Goal: Navigation & Orientation: Find specific page/section

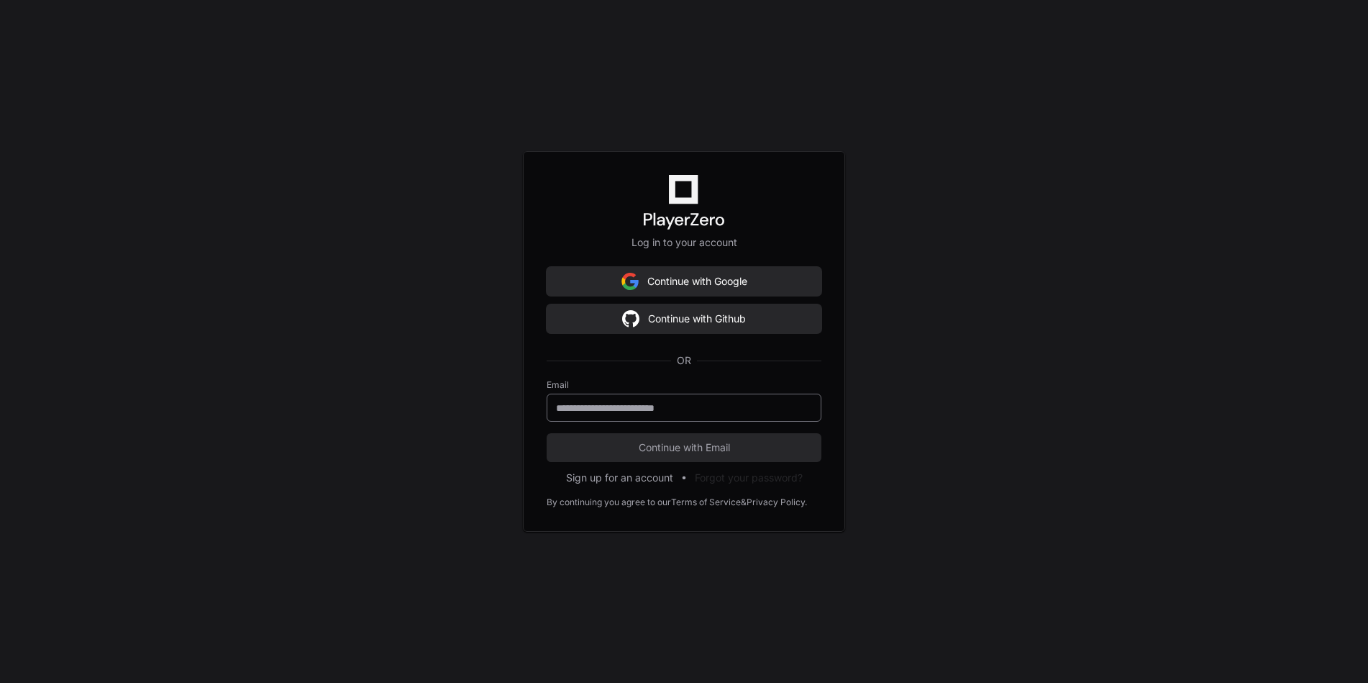
click at [623, 399] on div at bounding box center [684, 407] width 275 height 28
click at [627, 409] on input "email" at bounding box center [684, 408] width 256 height 14
type input "**********"
click at [642, 456] on button "Continue with Email" at bounding box center [684, 447] width 275 height 29
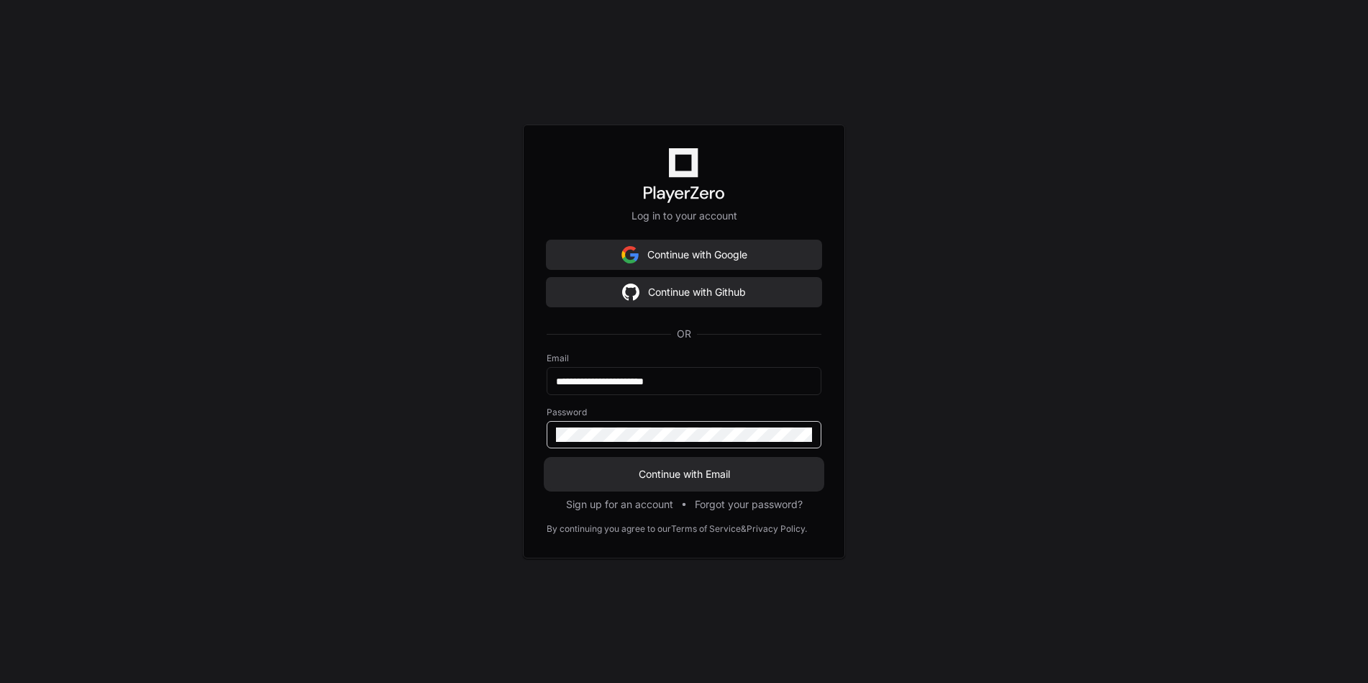
click at [691, 468] on span "Continue with Email" at bounding box center [684, 474] width 275 height 14
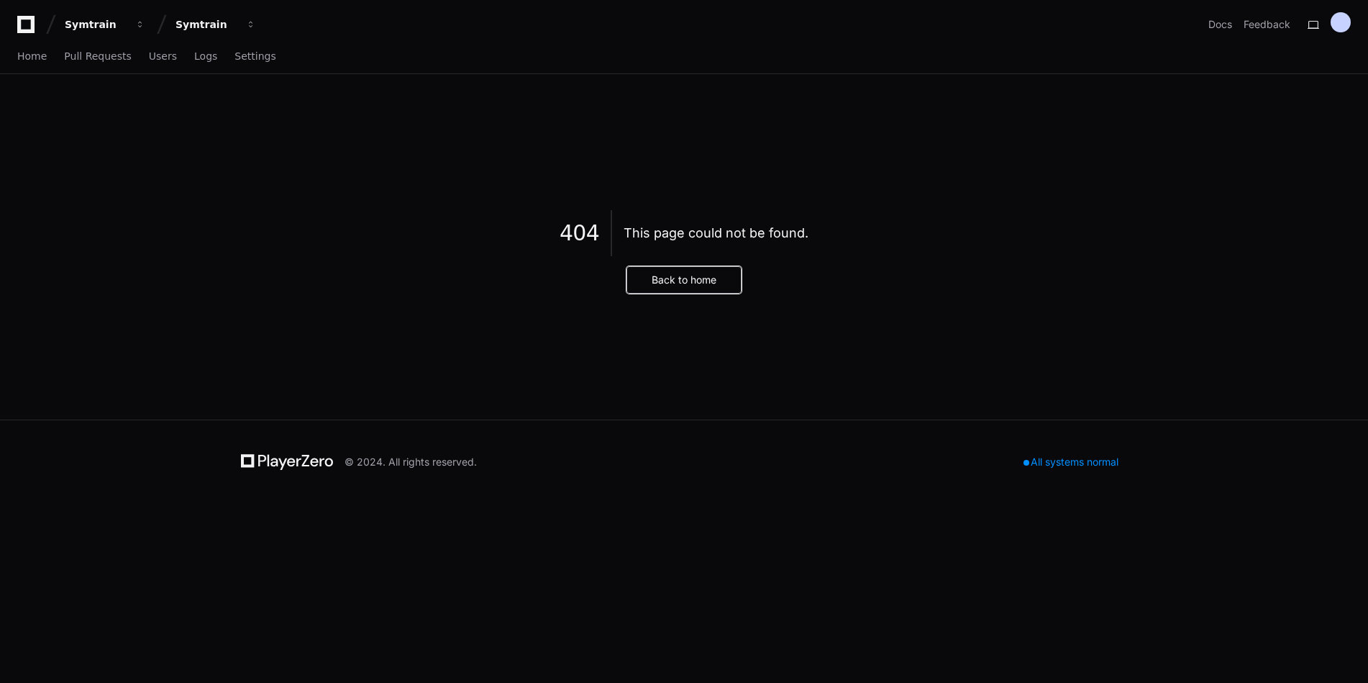
click at [670, 281] on button "Back to home" at bounding box center [683, 279] width 115 height 27
click at [88, 56] on span "Pull Requests" at bounding box center [97, 56] width 67 height 9
